Goal: Information Seeking & Learning: Learn about a topic

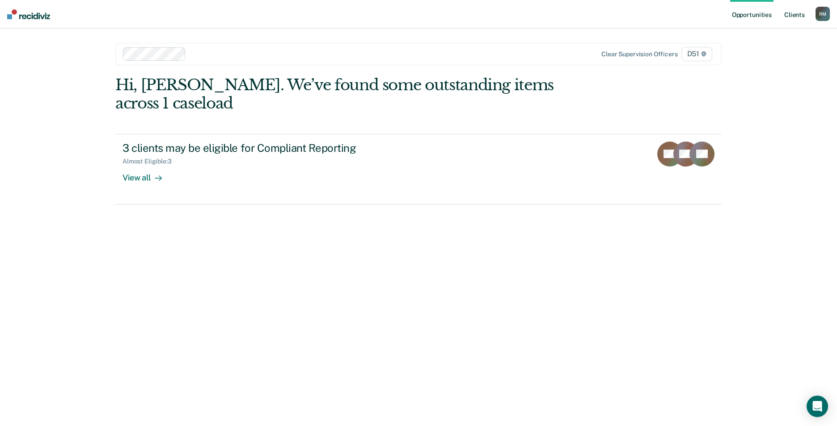
click at [799, 13] on link "Client s" at bounding box center [794, 14] width 24 height 29
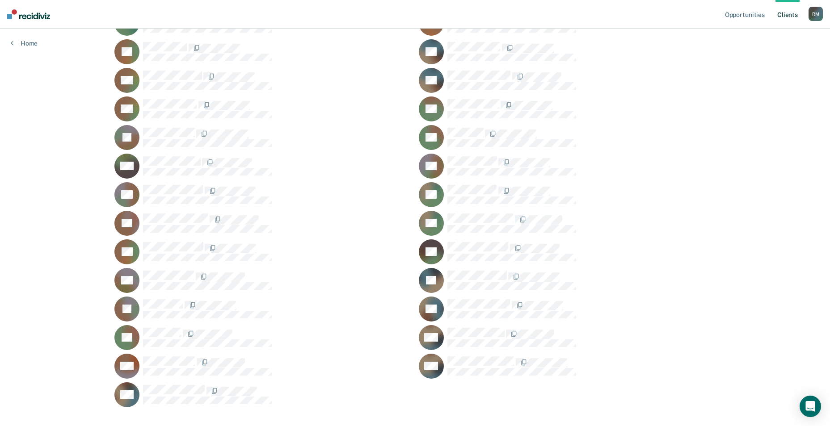
scroll to position [513, 0]
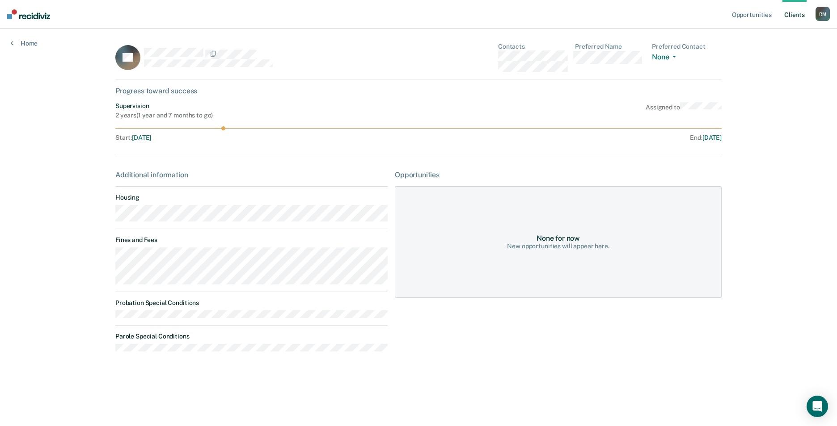
click at [791, 9] on link "Client s" at bounding box center [794, 14] width 24 height 29
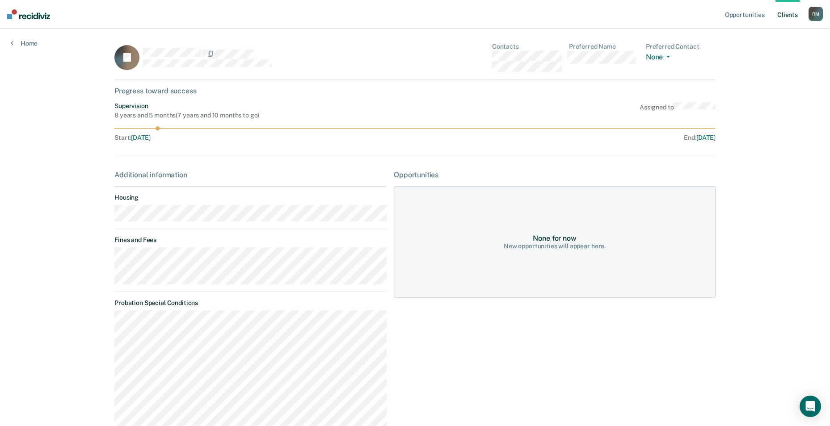
click at [786, 13] on link "Client s" at bounding box center [787, 14] width 24 height 29
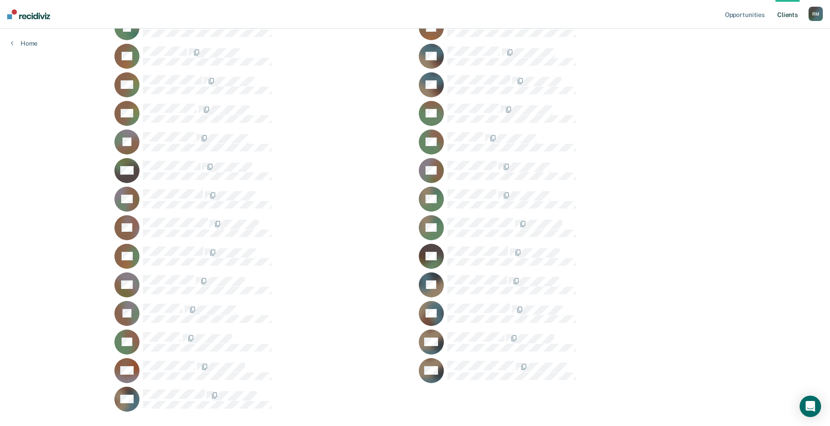
scroll to position [513, 0]
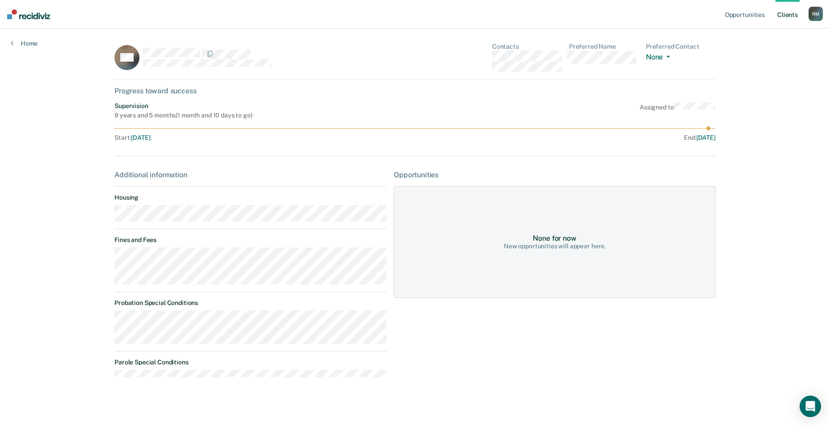
click at [792, 15] on link "Client s" at bounding box center [787, 14] width 24 height 29
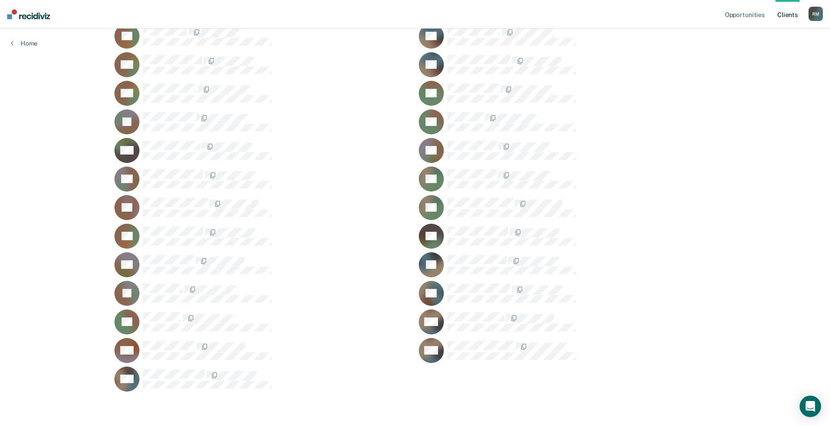
scroll to position [468, 0]
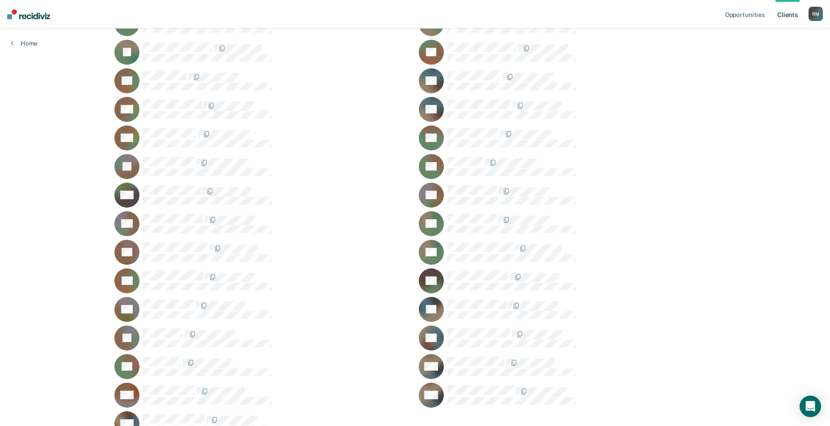
click at [168, 299] on div "KS" at bounding box center [262, 309] width 297 height 25
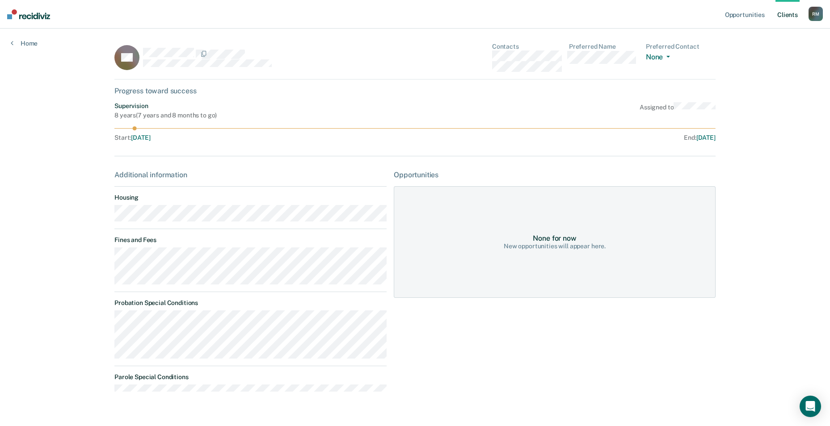
click at [791, 14] on link "Client s" at bounding box center [787, 14] width 24 height 29
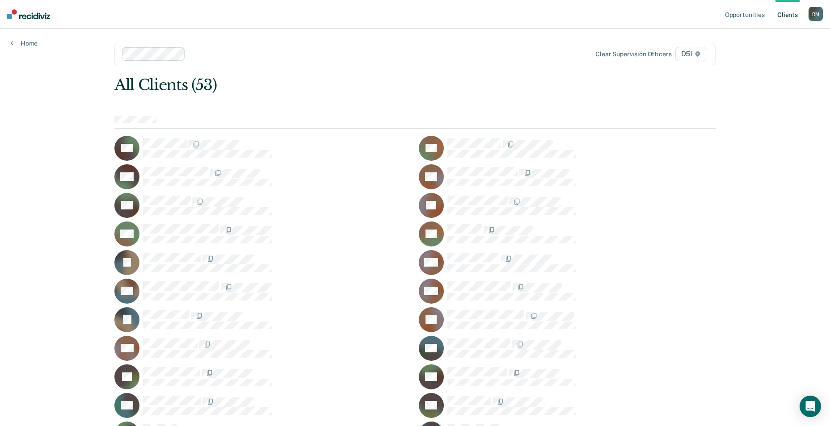
scroll to position [134, 0]
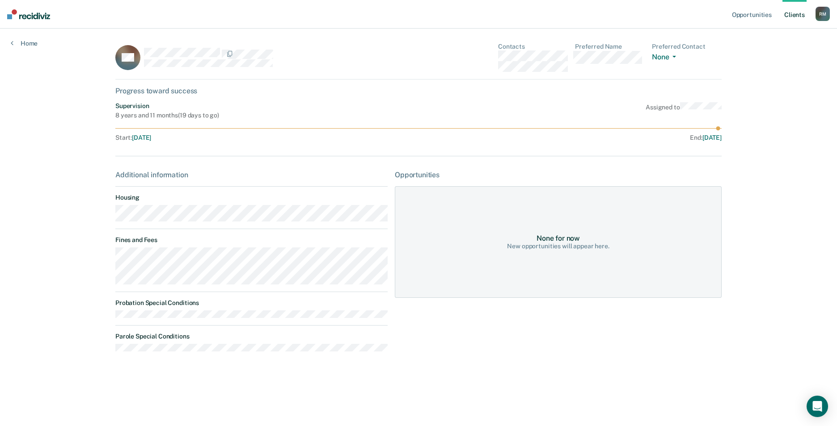
click at [796, 12] on link "Client s" at bounding box center [794, 14] width 24 height 29
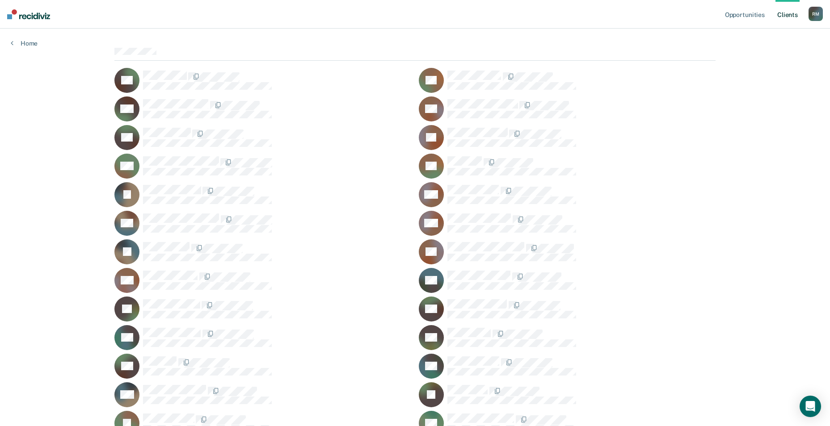
scroll to position [66, 0]
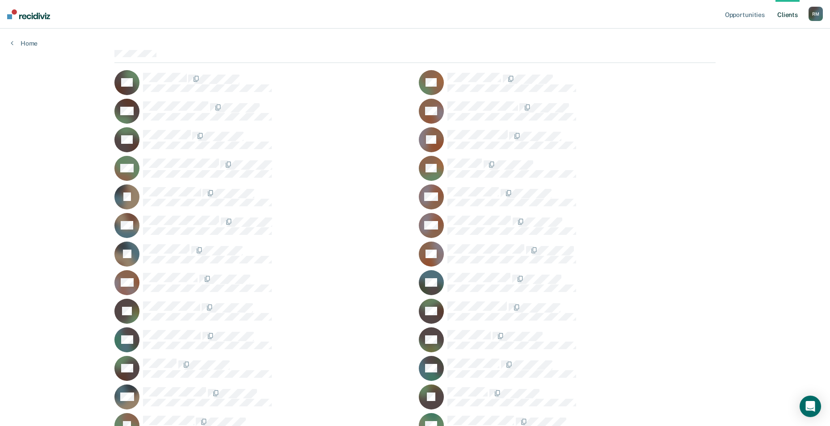
click at [187, 75] on span at bounding box center [188, 79] width 2 height 9
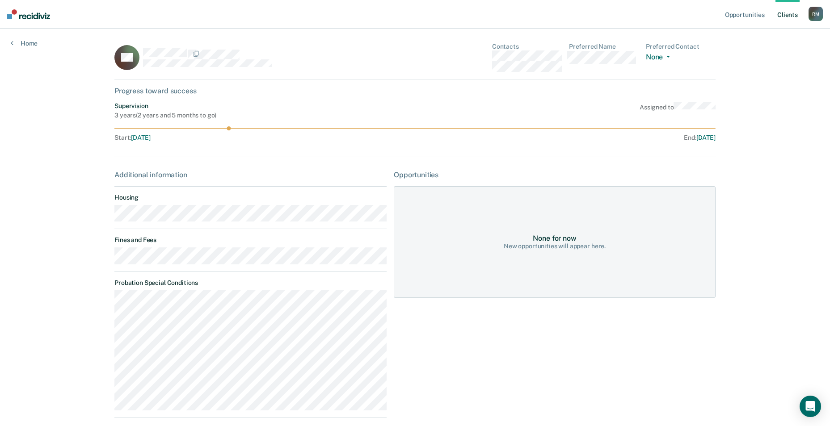
click at [786, 13] on link "Client s" at bounding box center [787, 14] width 24 height 29
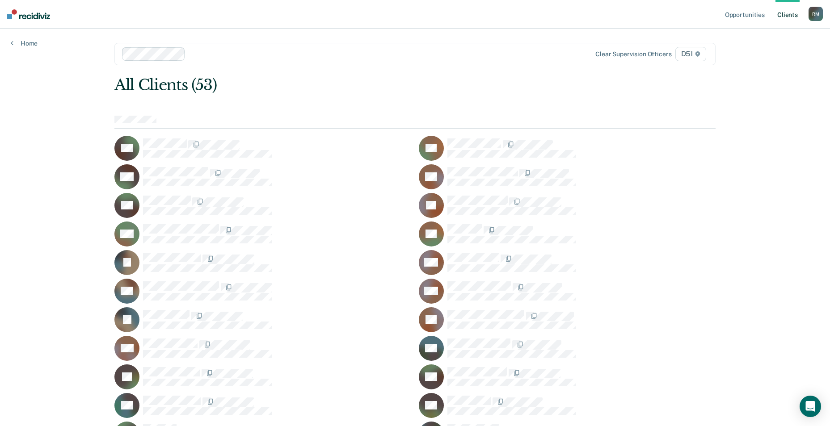
click at [323, 145] on div at bounding box center [277, 145] width 268 height 12
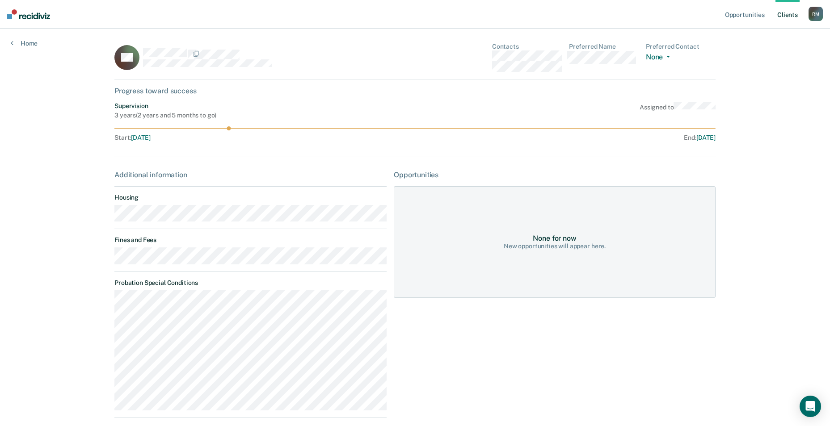
click at [788, 12] on link "Client s" at bounding box center [787, 14] width 24 height 29
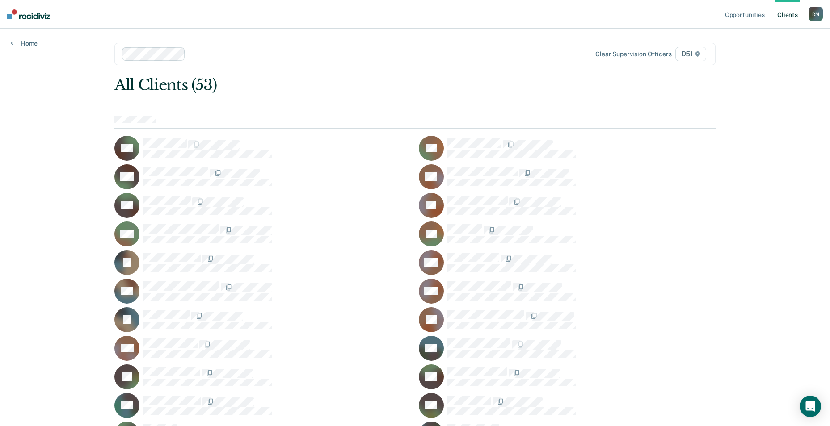
click at [785, 15] on link "Client s" at bounding box center [787, 14] width 24 height 29
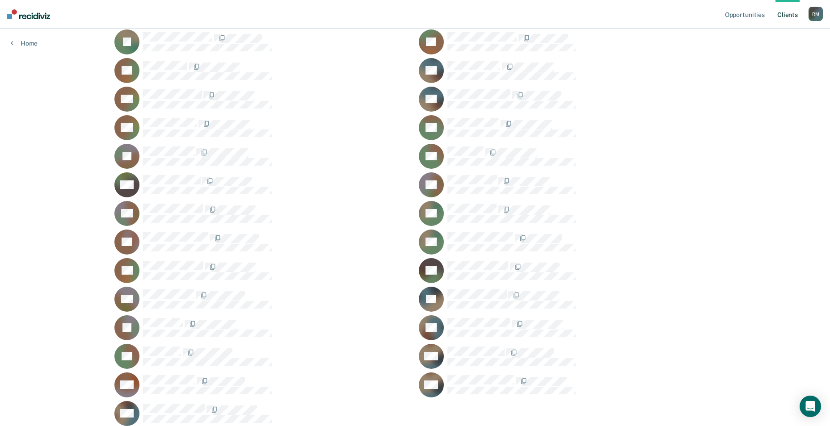
scroll to position [423, 0]
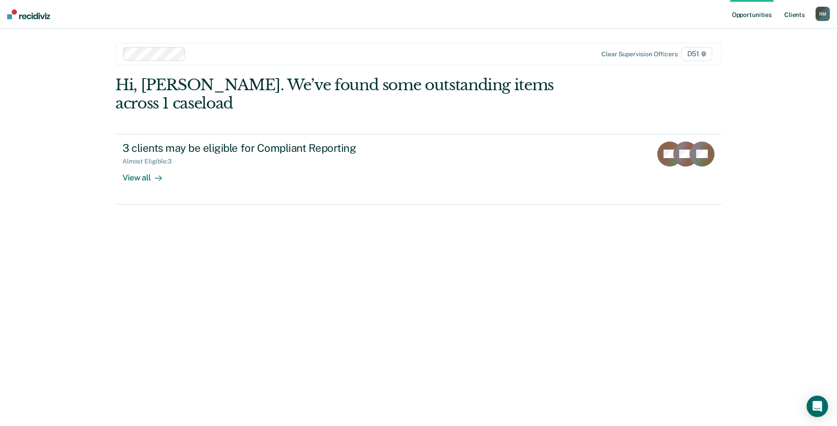
click at [800, 11] on link "Client s" at bounding box center [794, 14] width 24 height 29
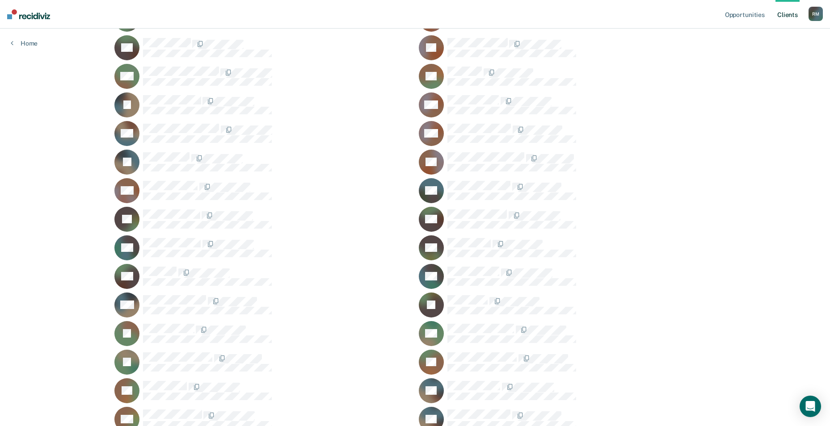
scroll to position [223, 0]
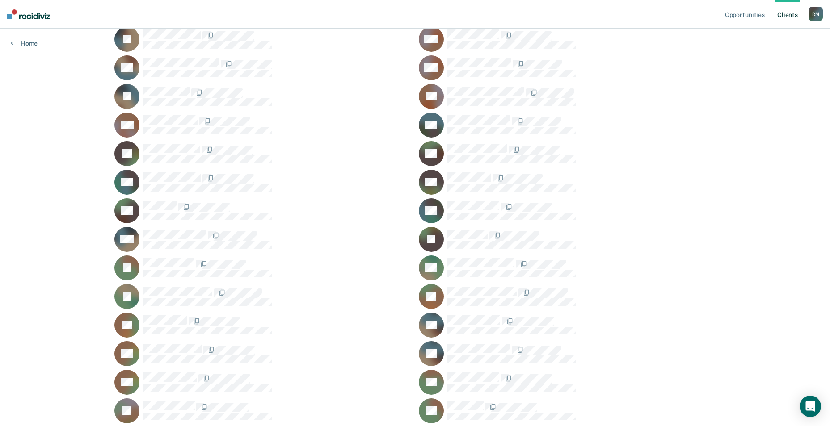
click at [170, 257] on div "TJ" at bounding box center [262, 268] width 297 height 25
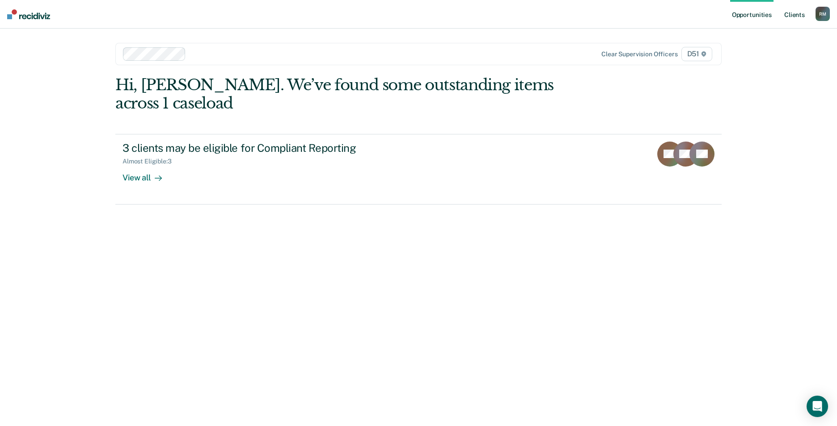
click at [793, 11] on link "Client s" at bounding box center [794, 14] width 24 height 29
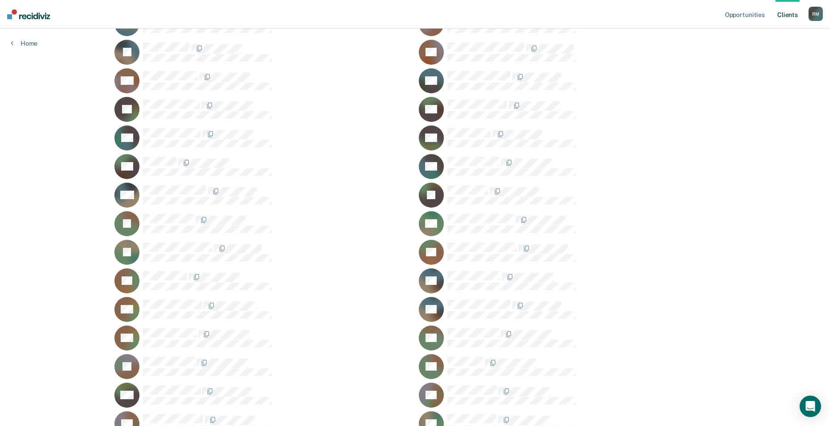
scroll to position [268, 0]
click at [176, 212] on div "TJ" at bounding box center [262, 223] width 297 height 25
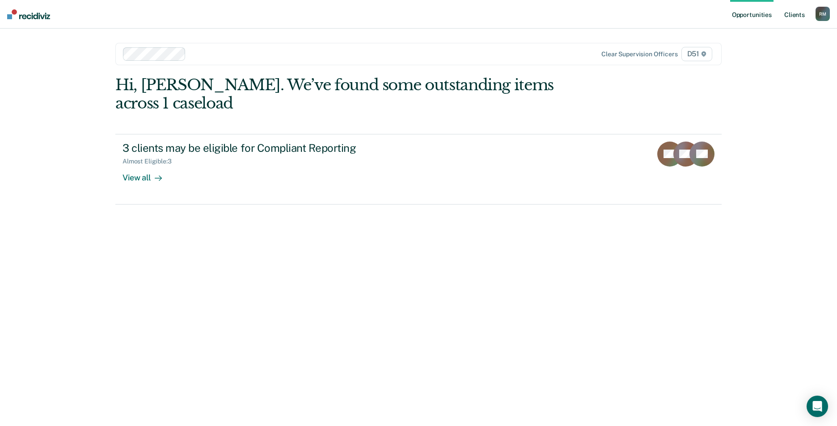
click at [796, 16] on link "Client s" at bounding box center [794, 14] width 24 height 29
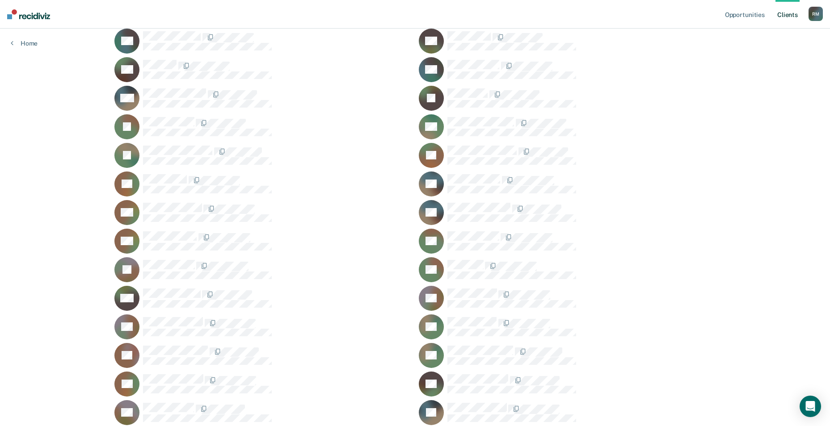
scroll to position [313, 0]
